Goal: Information Seeking & Learning: Learn about a topic

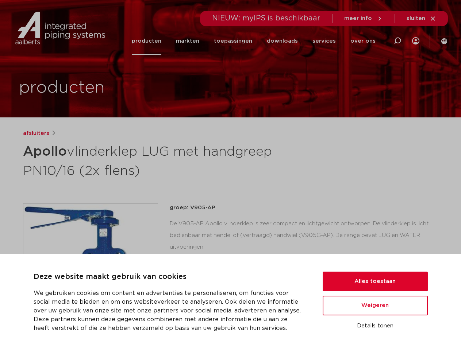
click at [230, 175] on h1 "Apollo vlinderklep LUG met handgreep PN10/16 (2x flens)" at bounding box center [160, 160] width 274 height 39
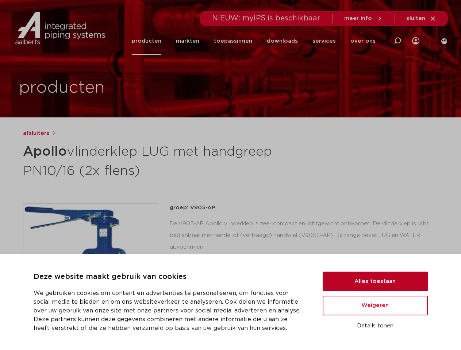
click at [375, 281] on button "Alles toestaan" at bounding box center [374, 282] width 105 height 20
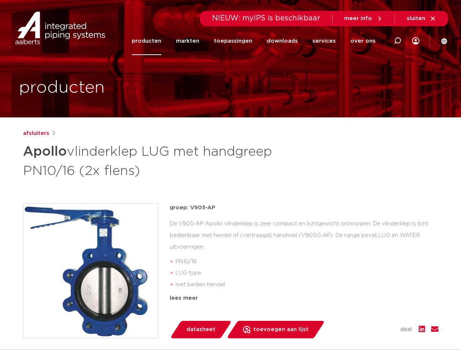
click at [375, 306] on div "groep: V905-AP De V905-AP Apollo vlinderklep is zeer compact en lichtgewicht on…" at bounding box center [304, 270] width 268 height 135
click at [375, 326] on div "datasheet toevoegen aan lijst opslaan in my IPS verwijder uit lijst deel:" at bounding box center [306, 330] width 263 height 18
click at [257, 41] on li "toepassingen" at bounding box center [232, 41] width 53 height 28
click at [397, 41] on icon at bounding box center [397, 40] width 9 height 9
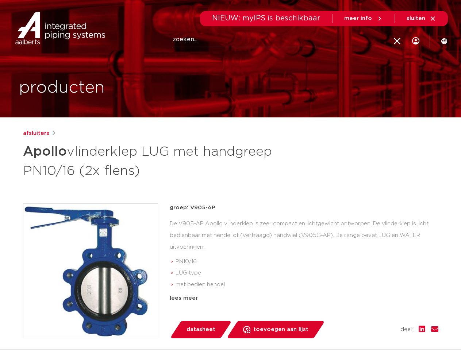
click at [421, 19] on span "sluiten" at bounding box center [415, 18] width 19 height 5
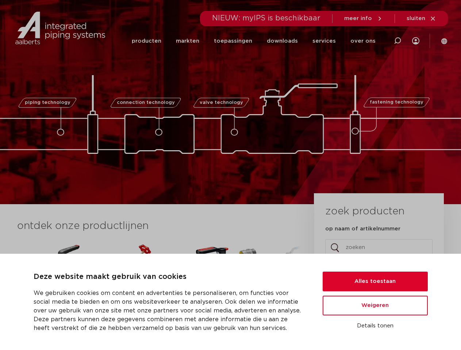
click at [230, 175] on div "piping technology connection technology valve technology fastening technology p…" at bounding box center [230, 102] width 461 height 204
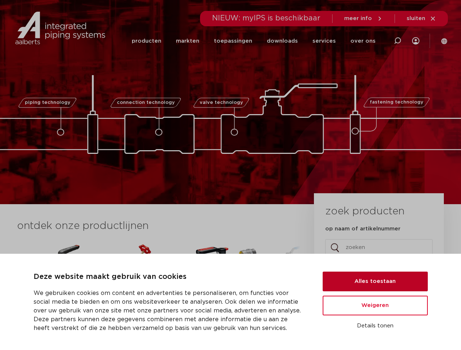
click at [375, 281] on button "Alles toestaan" at bounding box center [374, 282] width 105 height 20
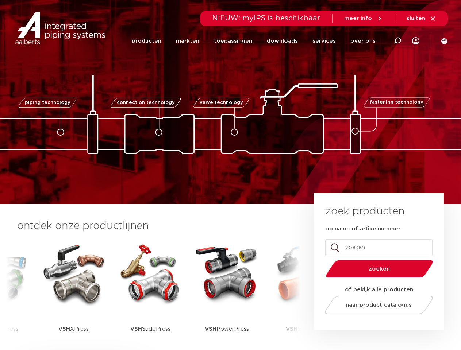
click at [375, 306] on span "naar product catalogus" at bounding box center [378, 304] width 66 height 5
click at [375, 326] on div "zoek producten op naam of artikelnummer Name Dit veld is bedoeld voor validatie…" at bounding box center [378, 261] width 129 height 136
click at [397, 41] on icon at bounding box center [397, 40] width 9 height 9
click at [421, 19] on span "sluiten" at bounding box center [415, 18] width 19 height 5
